Goal: Transaction & Acquisition: Purchase product/service

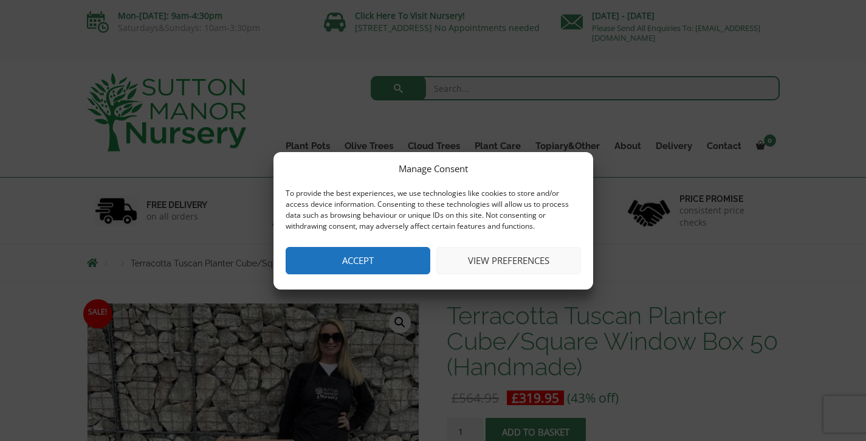
click at [393, 263] on button "Accept" at bounding box center [358, 260] width 145 height 27
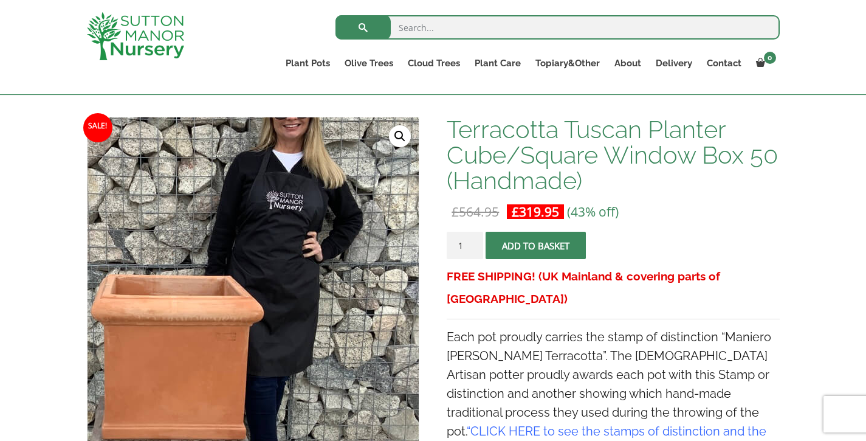
scroll to position [255, 0]
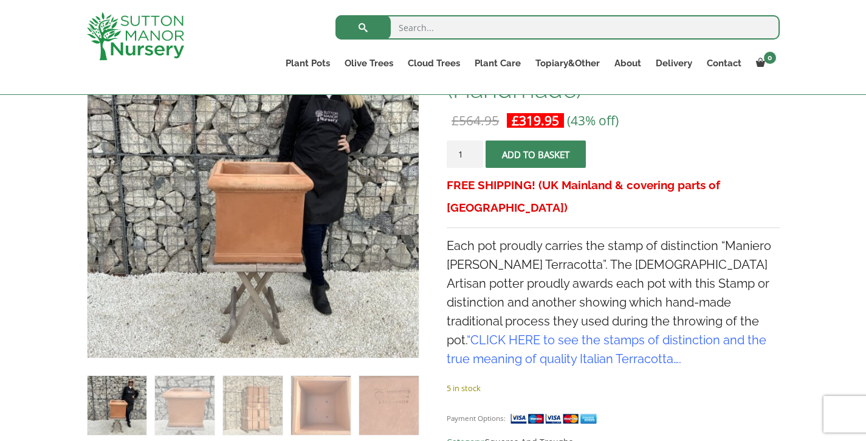
click at [183, 373] on ol at bounding box center [253, 396] width 332 height 77
click at [192, 397] on img at bounding box center [184, 405] width 59 height 59
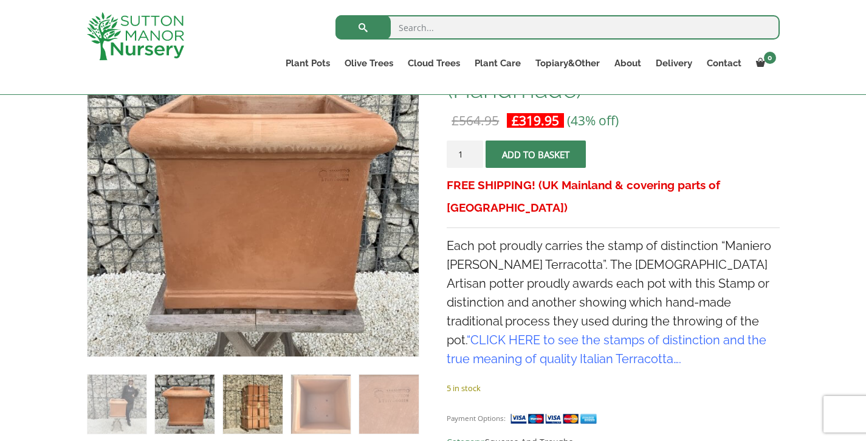
click at [247, 396] on img at bounding box center [252, 403] width 59 height 59
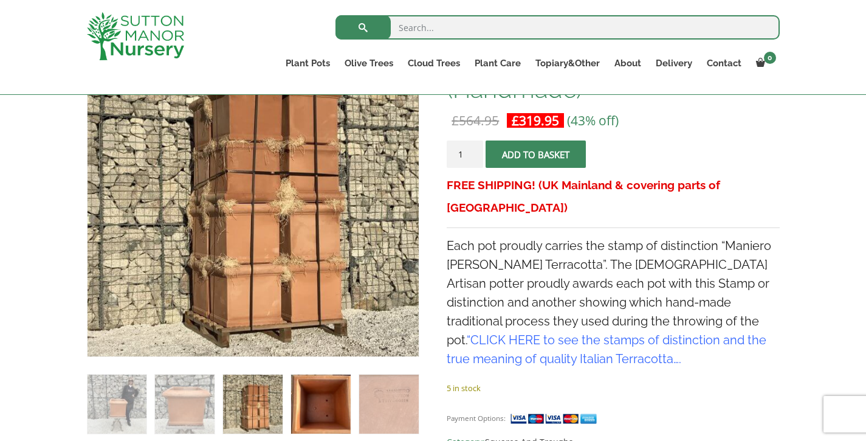
click at [318, 388] on img at bounding box center [320, 403] width 59 height 59
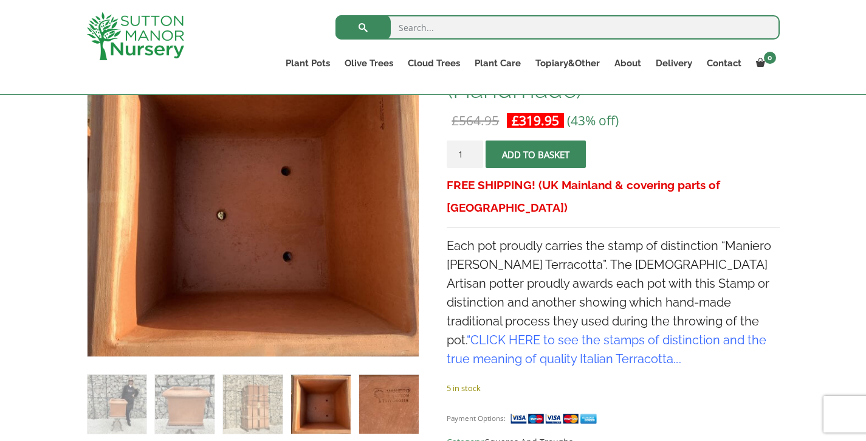
click at [372, 399] on img at bounding box center [388, 403] width 59 height 59
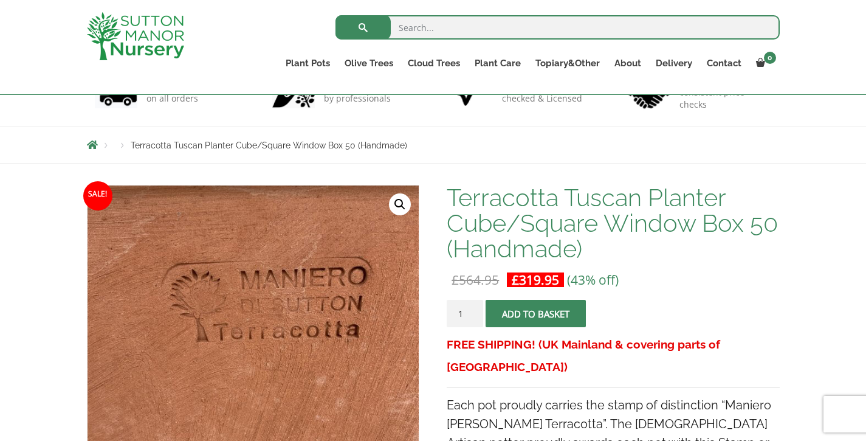
scroll to position [0, 0]
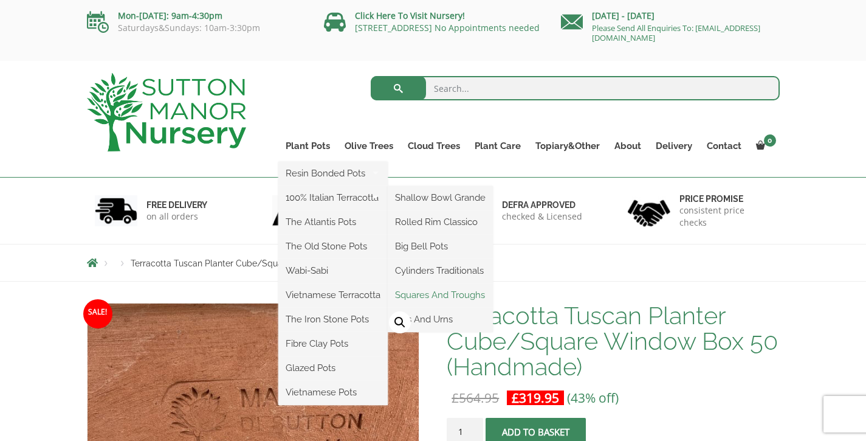
click at [469, 290] on link "Squares And Troughs" at bounding box center [440, 295] width 105 height 18
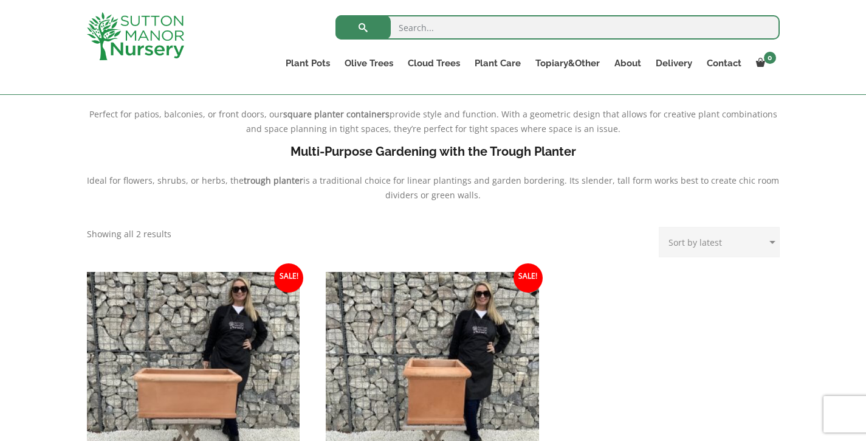
scroll to position [430, 0]
